Goal: Task Accomplishment & Management: Use online tool/utility

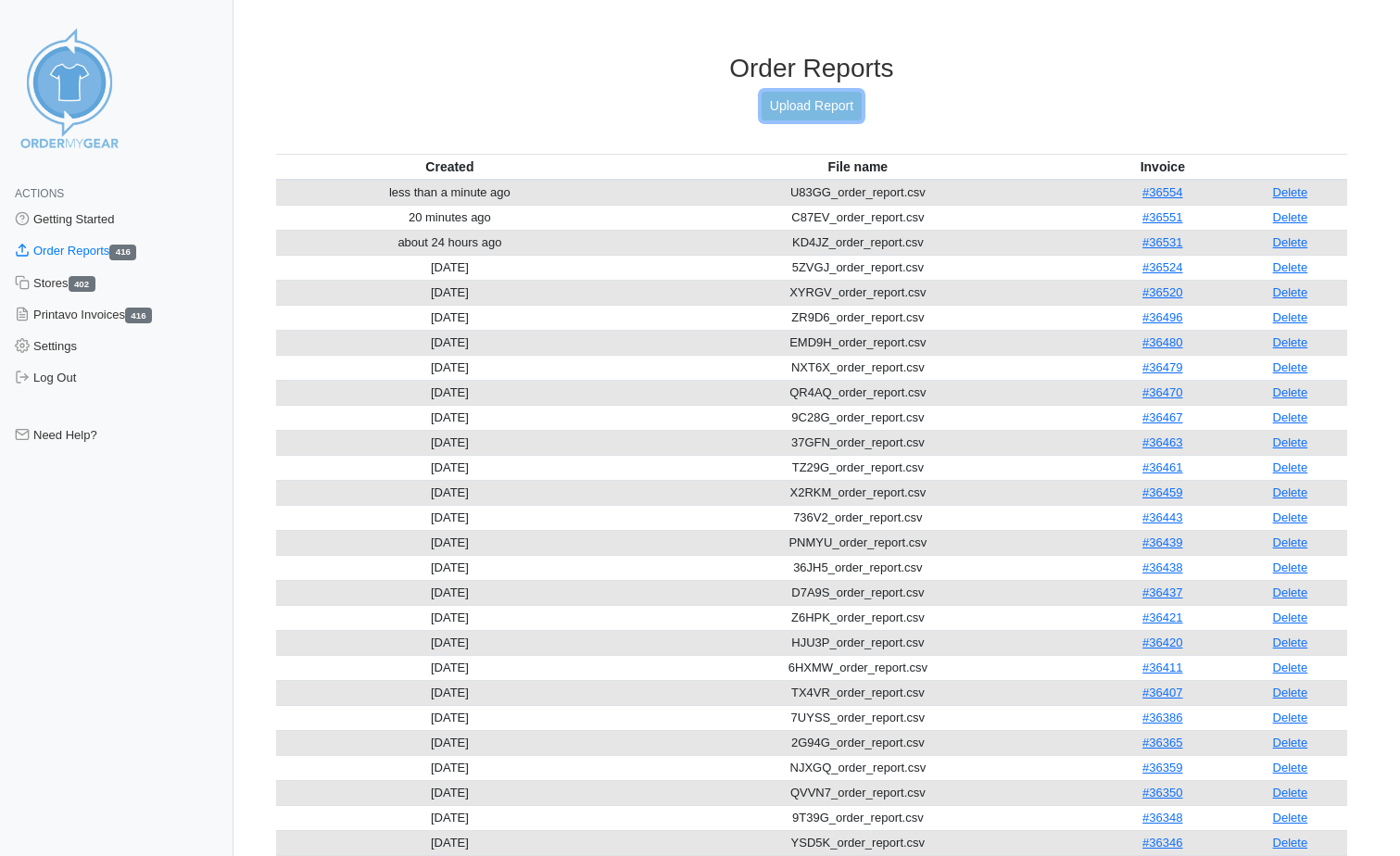
click at [798, 98] on link "Upload Report" at bounding box center [812, 106] width 100 height 29
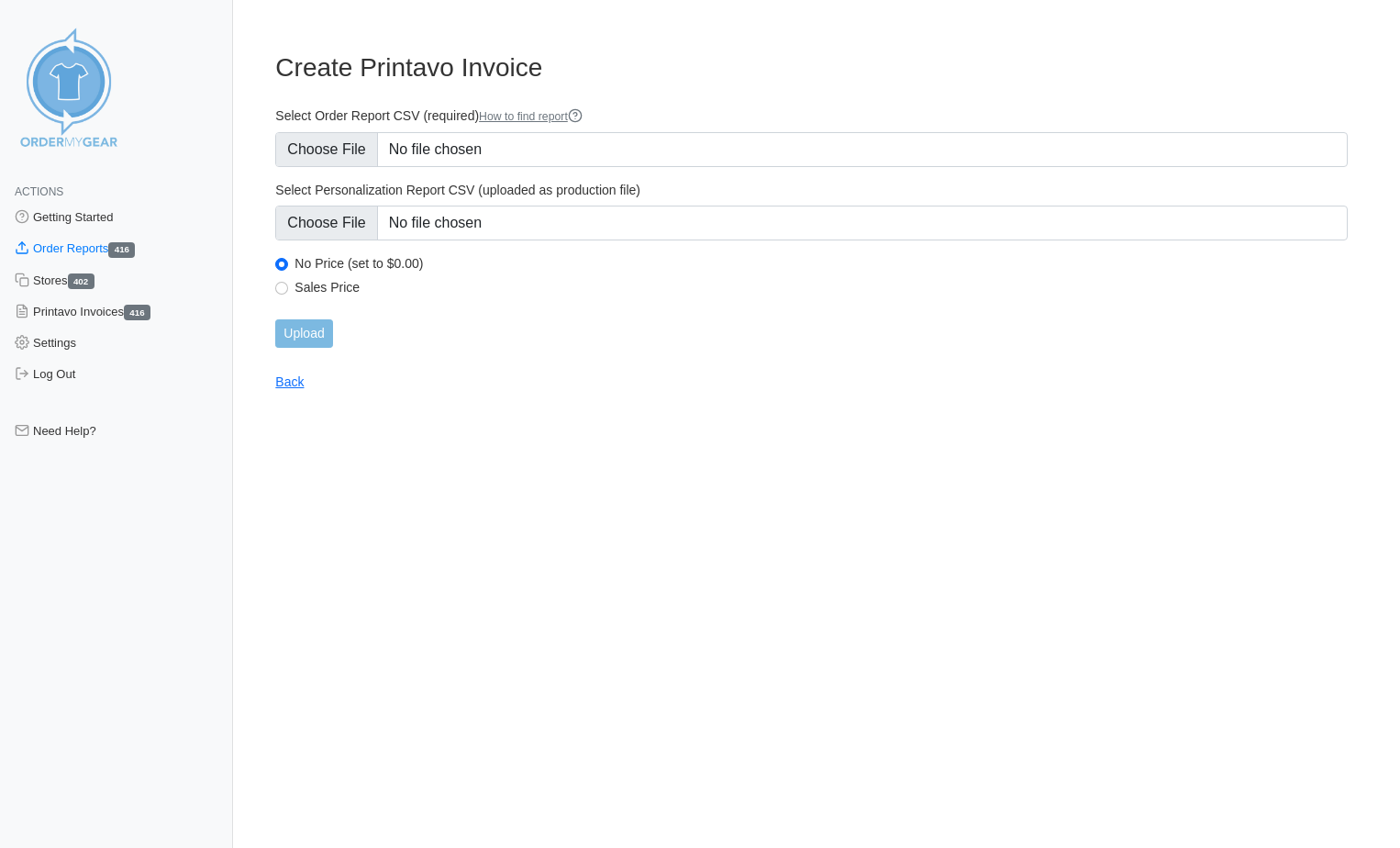
type input "C:\fakepath\Z7FGD_order_report.csv"
click at [310, 342] on input "Upload" at bounding box center [303, 333] width 56 height 29
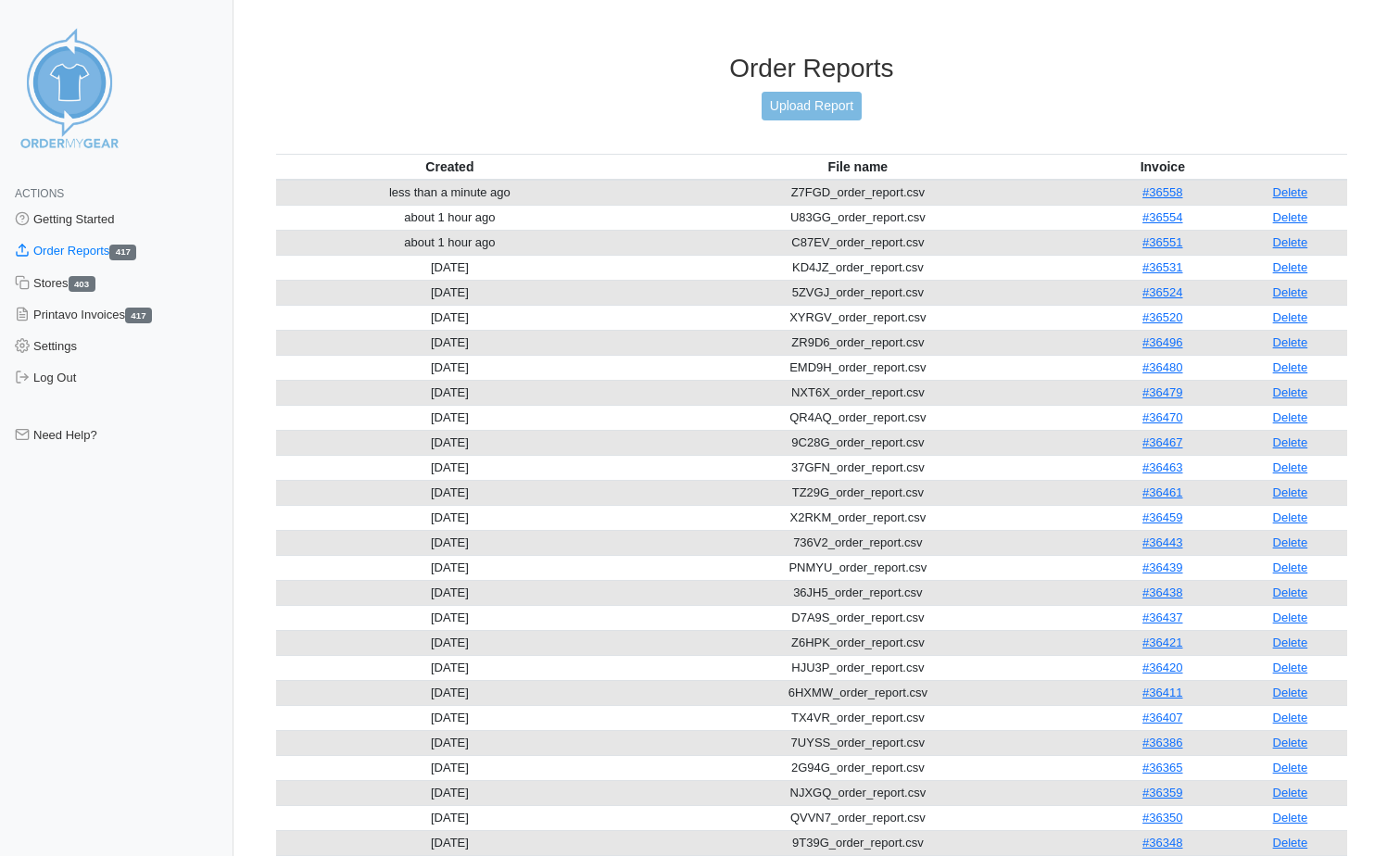
click at [315, 347] on td "[DATE]" at bounding box center [450, 342] width 348 height 25
